Goal: Check status: Check status

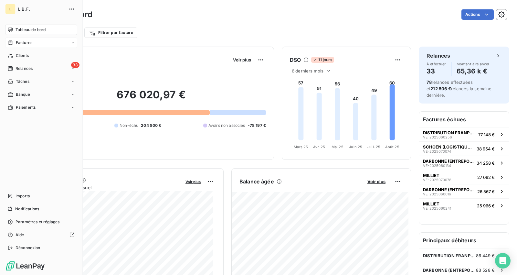
click at [32, 40] on div "Factures" at bounding box center [41, 42] width 72 height 10
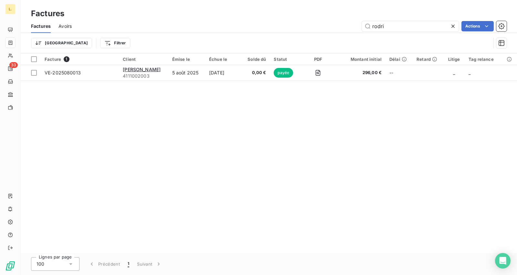
drag, startPoint x: 390, startPoint y: 27, endPoint x: 331, endPoint y: 33, distance: 58.8
click at [341, 32] on div "Factures Avoirs rodri Actions" at bounding box center [269, 26] width 496 height 14
type input "ripailles"
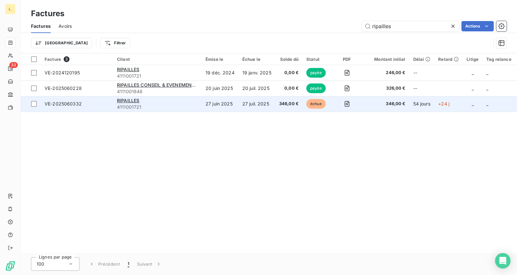
click at [261, 105] on td "27 juil. 2025" at bounding box center [256, 104] width 37 height 16
